Goal: Transaction & Acquisition: Obtain resource

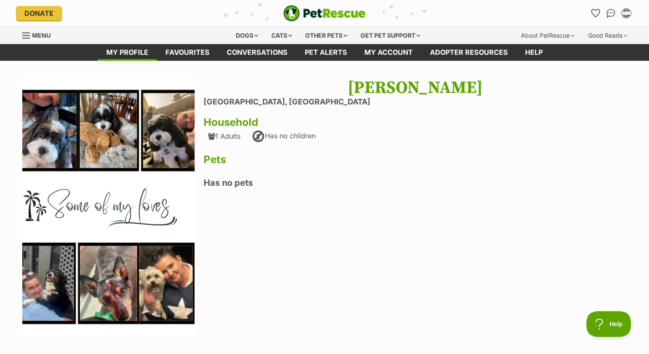
click at [244, 196] on div "Kirsty Rice Port Melbourne, Victoria Household 1 Adults Has no children Pets Ha…" at bounding box center [414, 208] width 423 height 260
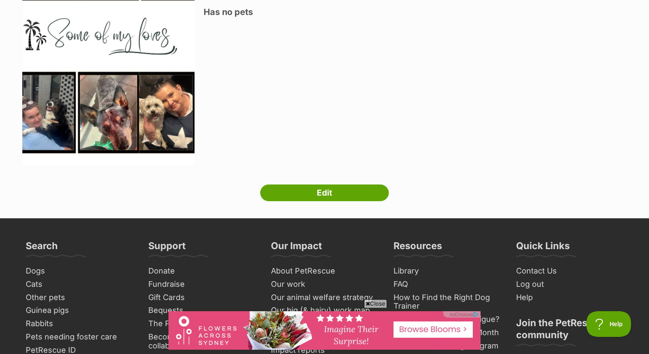
scroll to position [185, 0]
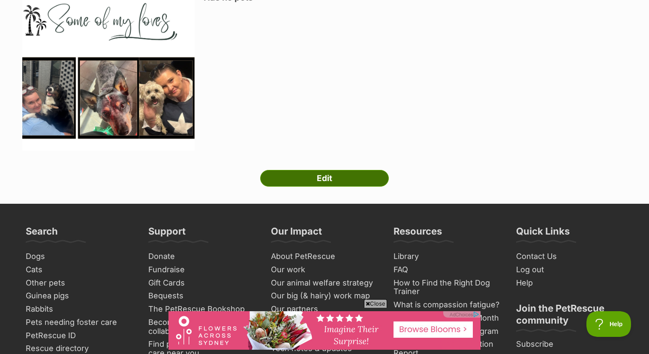
click at [339, 178] on link "Edit" at bounding box center [324, 178] width 129 height 17
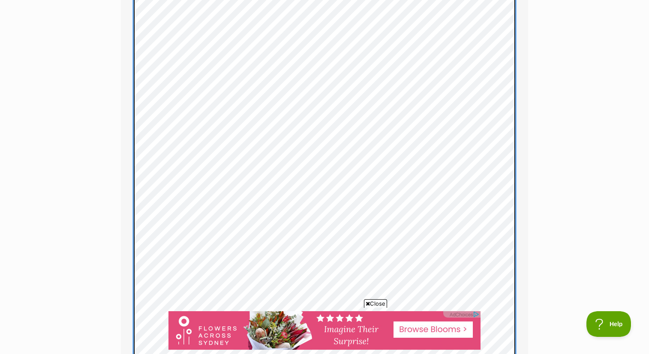
scroll to position [1398, 0]
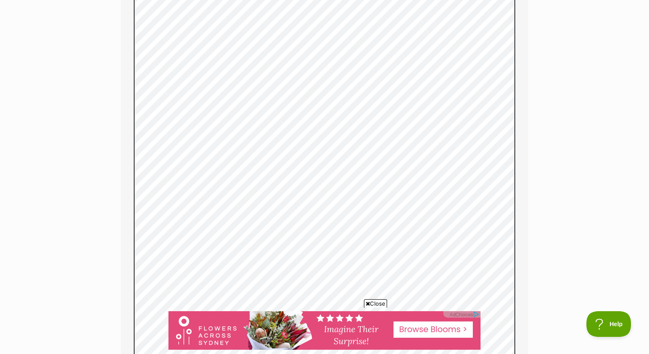
drag, startPoint x: 127, startPoint y: 251, endPoint x: 122, endPoint y: 248, distance: 6.5
click at [122, 248] on fieldset "About my home More about me (optional) Help the rescue organisation really get …" at bounding box center [324, 27] width 407 height 810
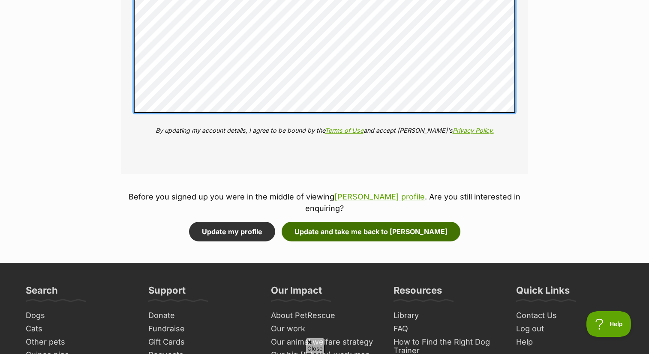
scroll to position [0, 0]
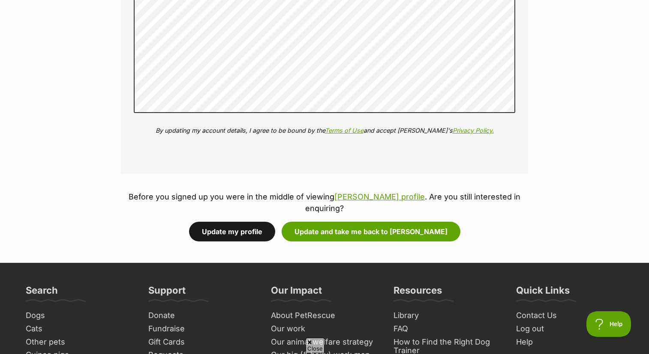
click at [255, 222] on button "Update my profile" at bounding box center [232, 232] width 86 height 20
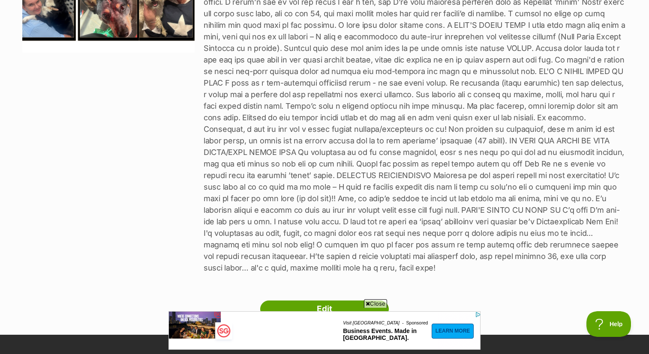
scroll to position [338, 0]
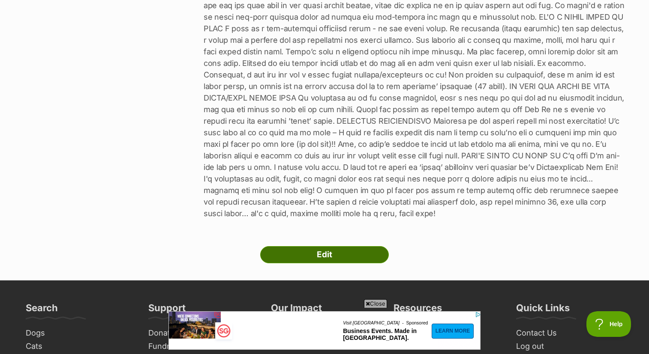
click at [325, 255] on link "Edit" at bounding box center [324, 254] width 129 height 17
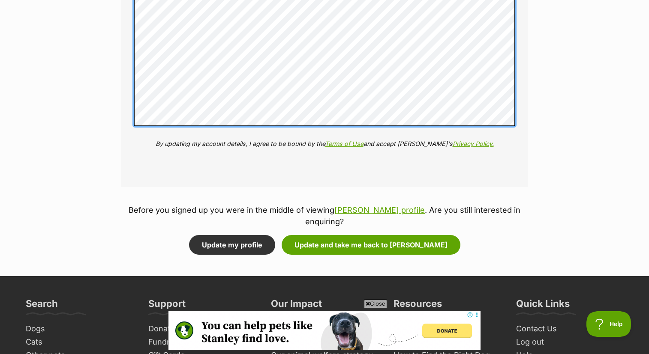
scroll to position [1635, 0]
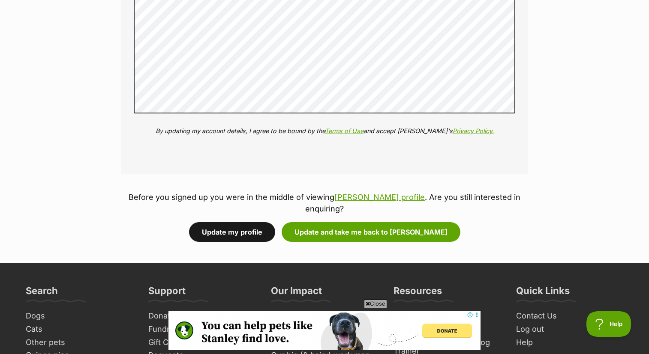
click at [251, 222] on button "Update my profile" at bounding box center [232, 232] width 86 height 20
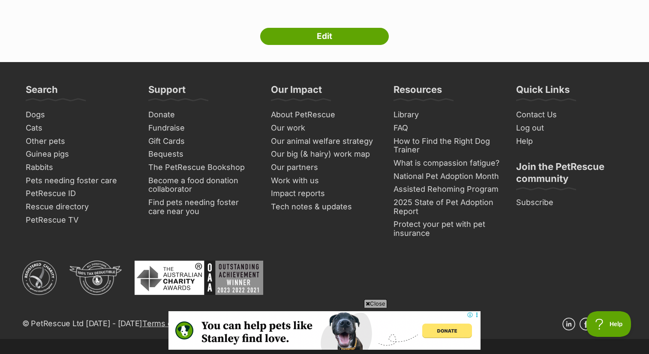
scroll to position [564, 0]
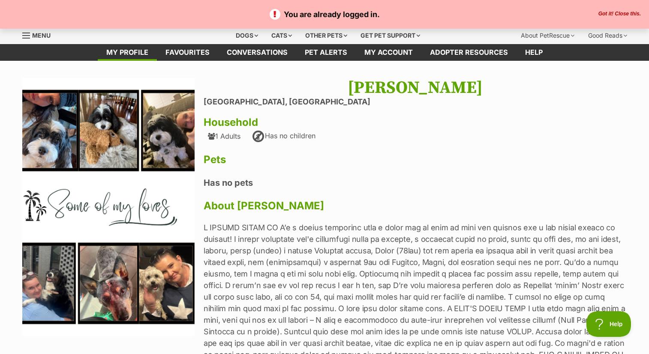
click at [625, 14] on button "Got it! Close this." at bounding box center [619, 14] width 48 height 7
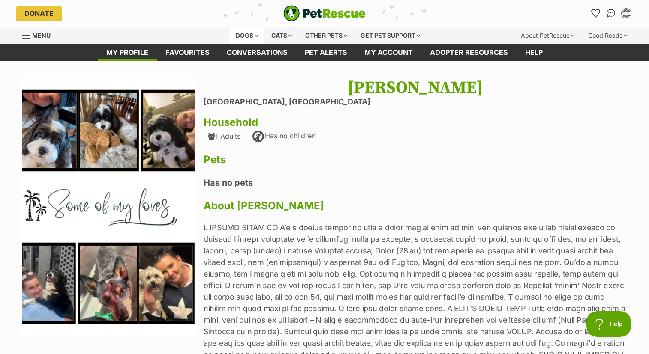
click at [253, 36] on div "Dogs" at bounding box center [247, 35] width 34 height 17
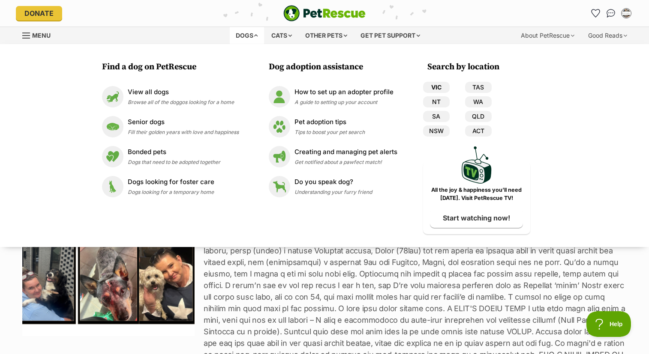
click at [434, 86] on link "VIC" at bounding box center [436, 87] width 27 height 11
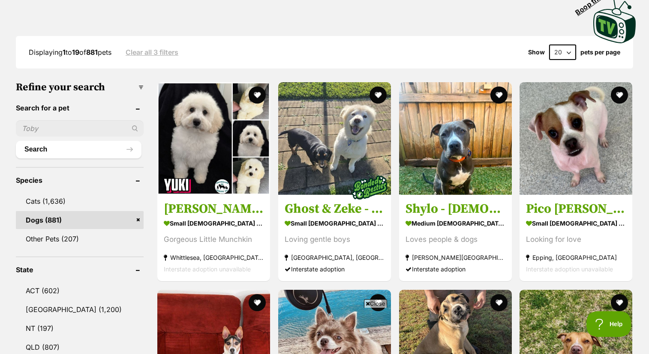
scroll to position [200, 0]
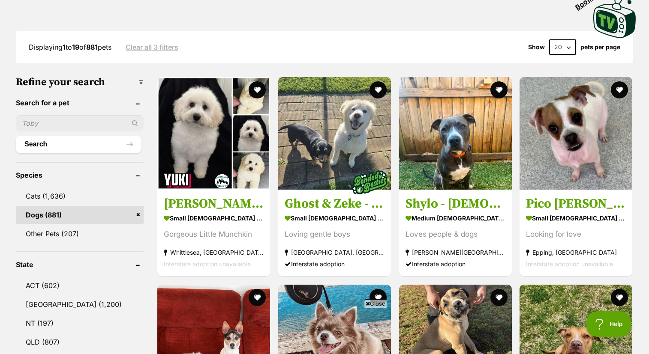
click at [66, 123] on input "text" at bounding box center [80, 123] width 128 height 16
type input "louie"
click at [49, 146] on button "Search" at bounding box center [79, 144] width 126 height 17
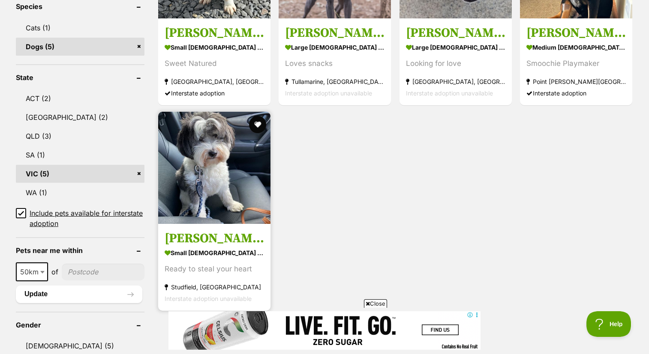
click at [187, 167] on img at bounding box center [214, 168] width 112 height 112
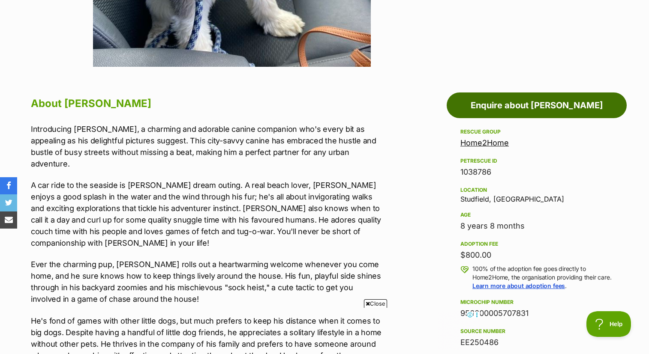
click at [555, 108] on link "Enquire about [PERSON_NAME]" at bounding box center [536, 106] width 180 height 26
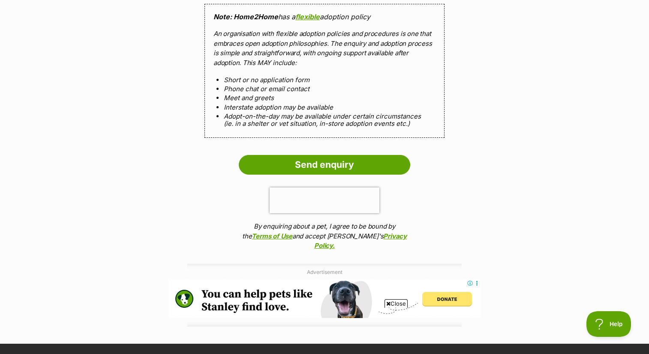
scroll to position [1262, 0]
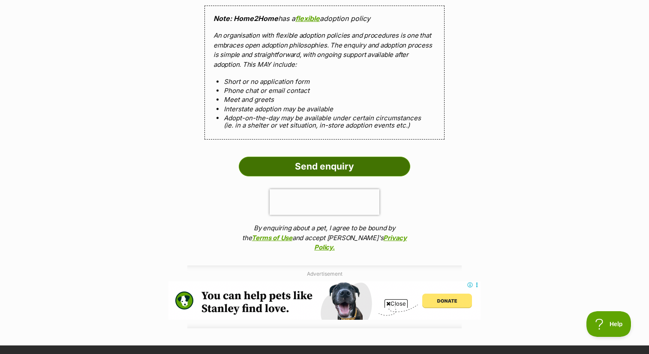
click at [358, 157] on input "Send enquiry" at bounding box center [324, 167] width 171 height 20
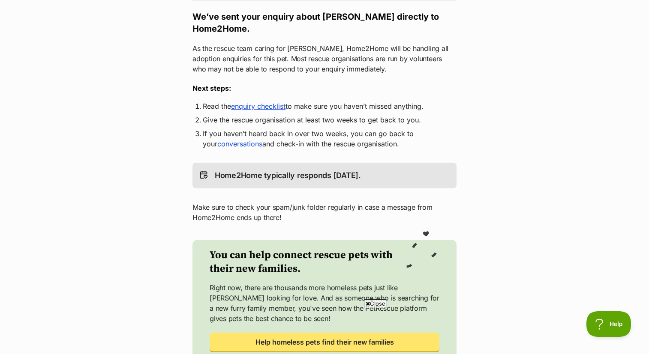
scroll to position [148, 0]
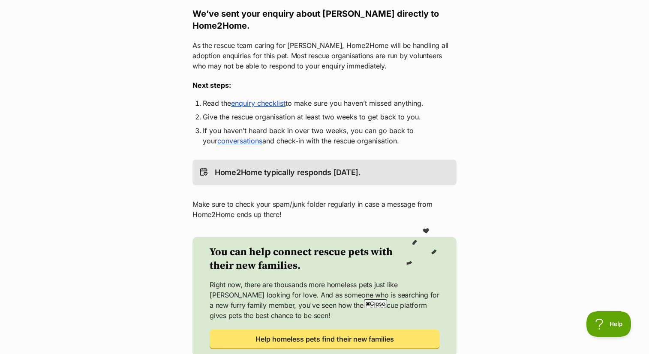
click at [269, 99] on link "enquiry checklist" at bounding box center [258, 103] width 54 height 9
